Goal: Task Accomplishment & Management: Complete application form

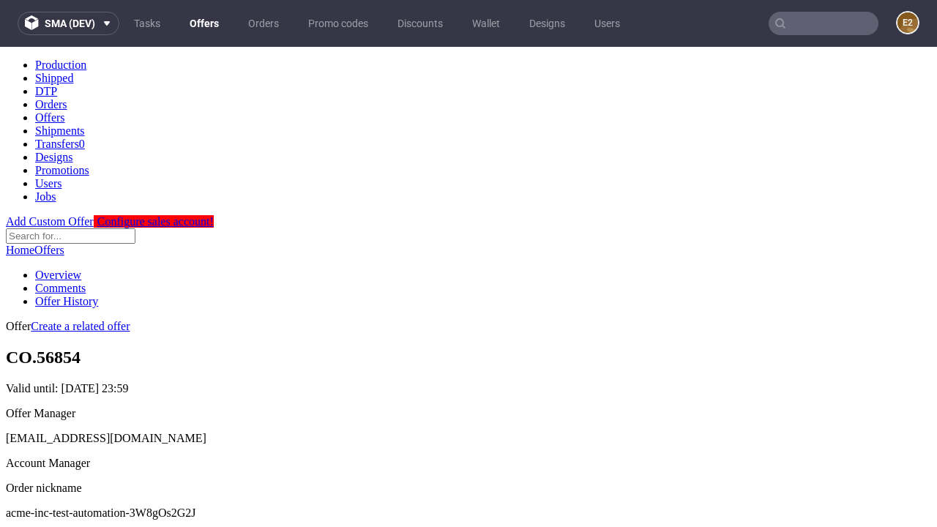
scroll to position [145, 0]
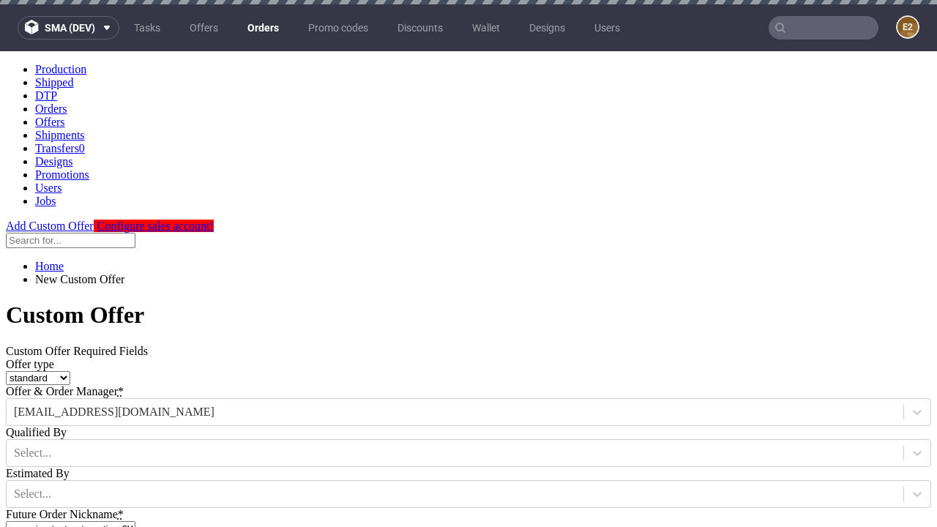
type input "acme-inc-test-automation-3W8gOs2G2J"
type input "2025-10-14"
type input "e2e-user-QwYJ4TG2SZ@test.com"
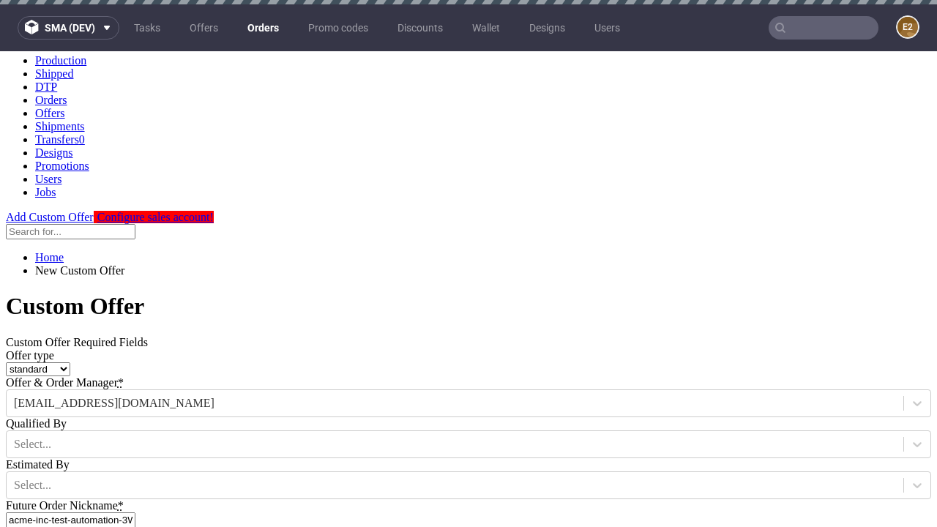
select select "gb"
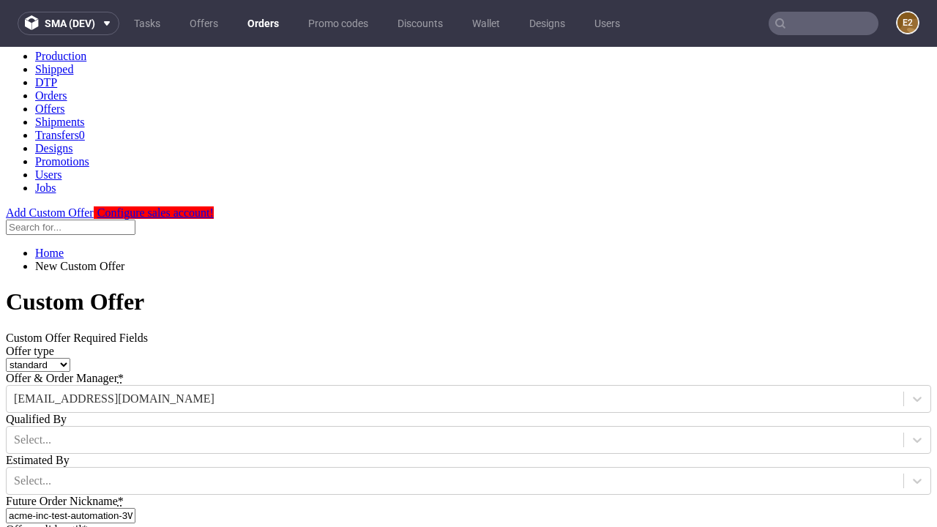
type input "e2e-user-QwYJ4TG2SZ@test.com"
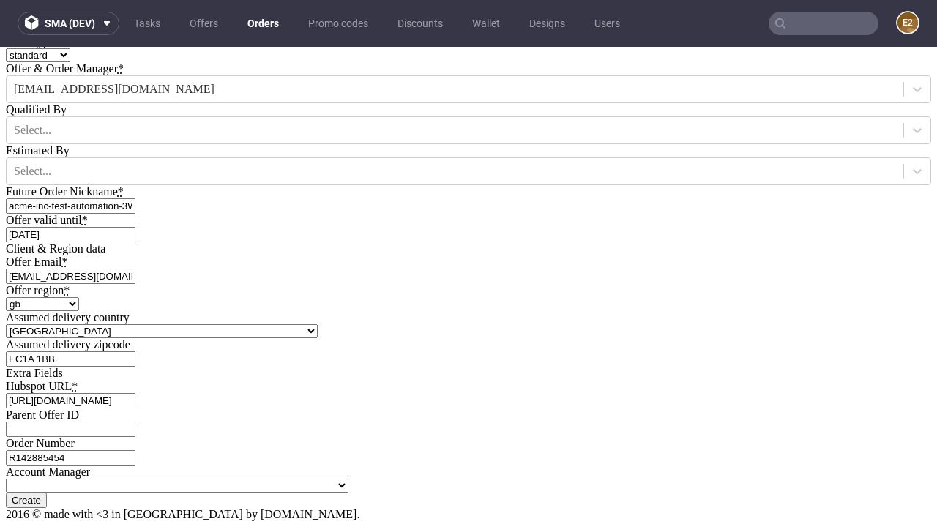
type input "https://app-eu1.hubspot.com/contacts/139493128/record/0-3/7600435676"
click at [47, 493] on input "Create" at bounding box center [26, 500] width 41 height 15
type input "Please wait..."
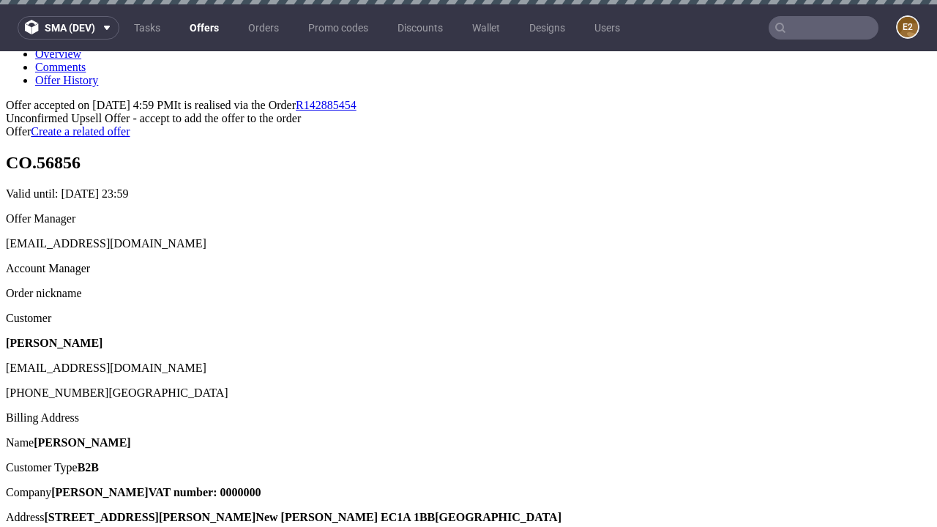
scroll to position [4, 0]
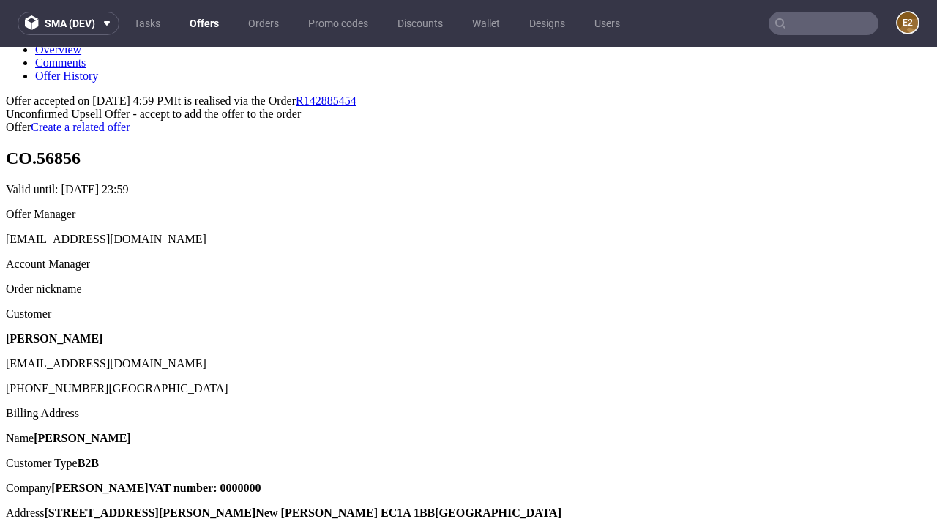
type input "In progress..."
